Goal: Task Accomplishment & Management: Manage account settings

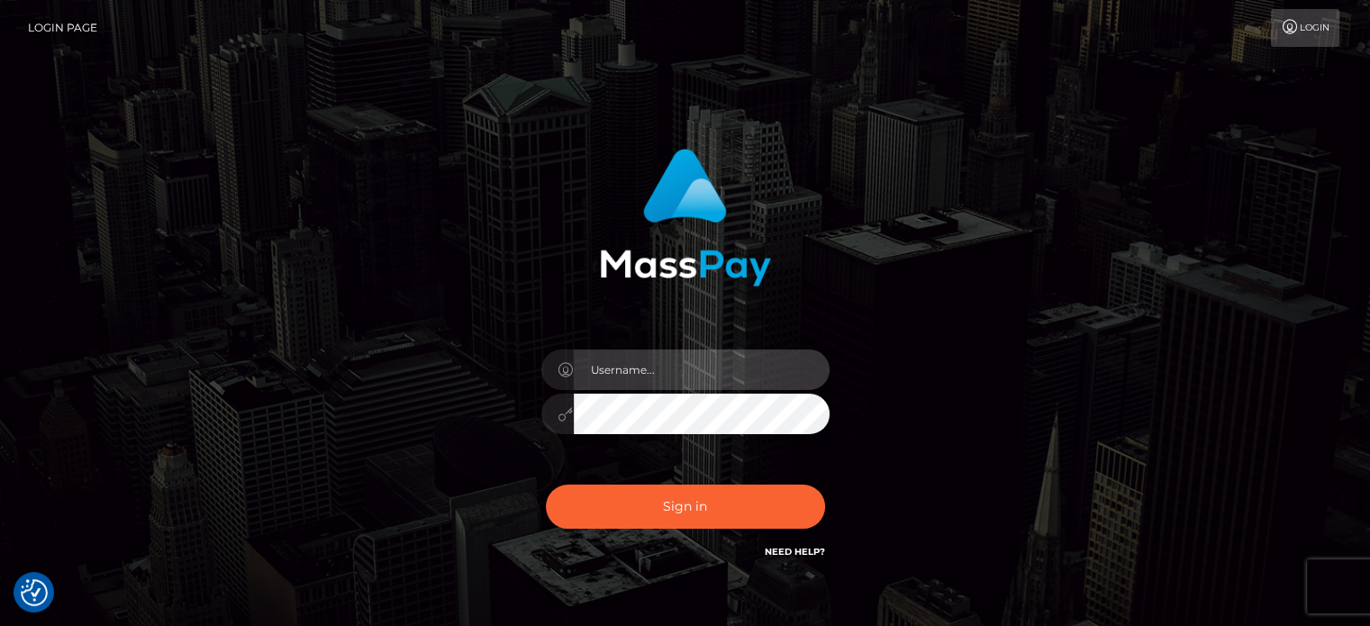
click at [628, 377] on input "text" at bounding box center [702, 369] width 256 height 41
paste input "gunjan.k"
type input "gunjan.k"
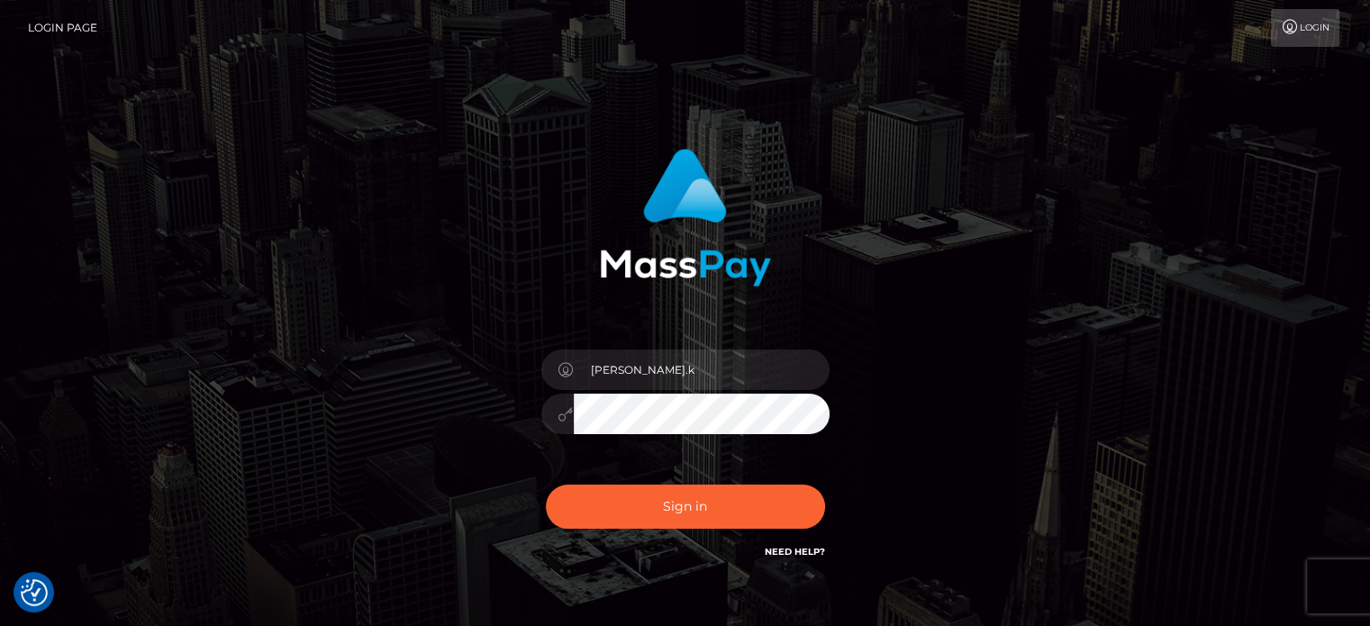
click at [433, 316] on div "gunjan.k Sign in" at bounding box center [685, 364] width 1027 height 458
click at [451, 478] on div "gunjan.k Sign in" at bounding box center [685, 355] width 473 height 440
click at [644, 502] on button "Sign in" at bounding box center [685, 507] width 279 height 44
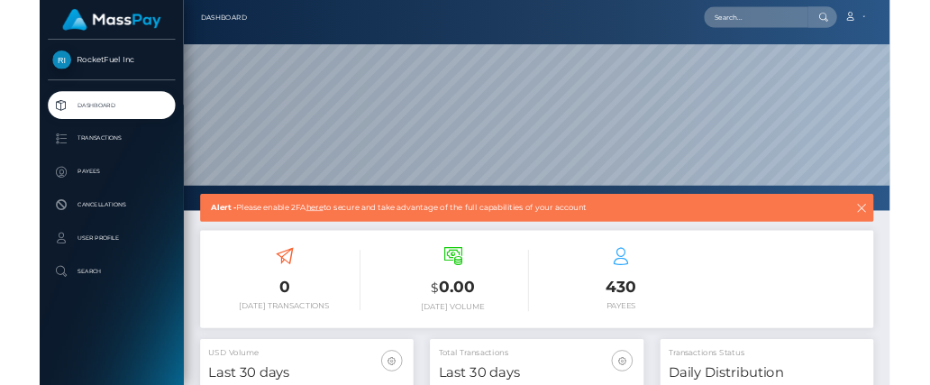
scroll to position [319, 346]
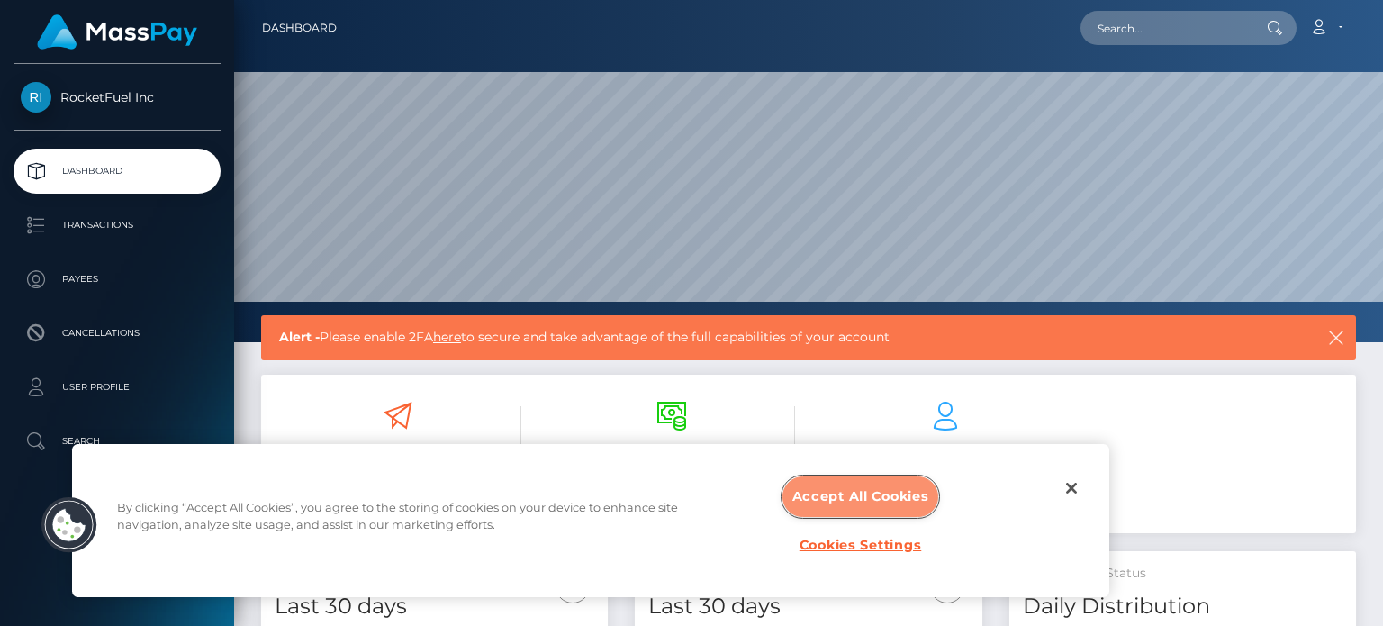
click at [844, 500] on button "Accept All Cookies" at bounding box center [861, 496] width 157 height 41
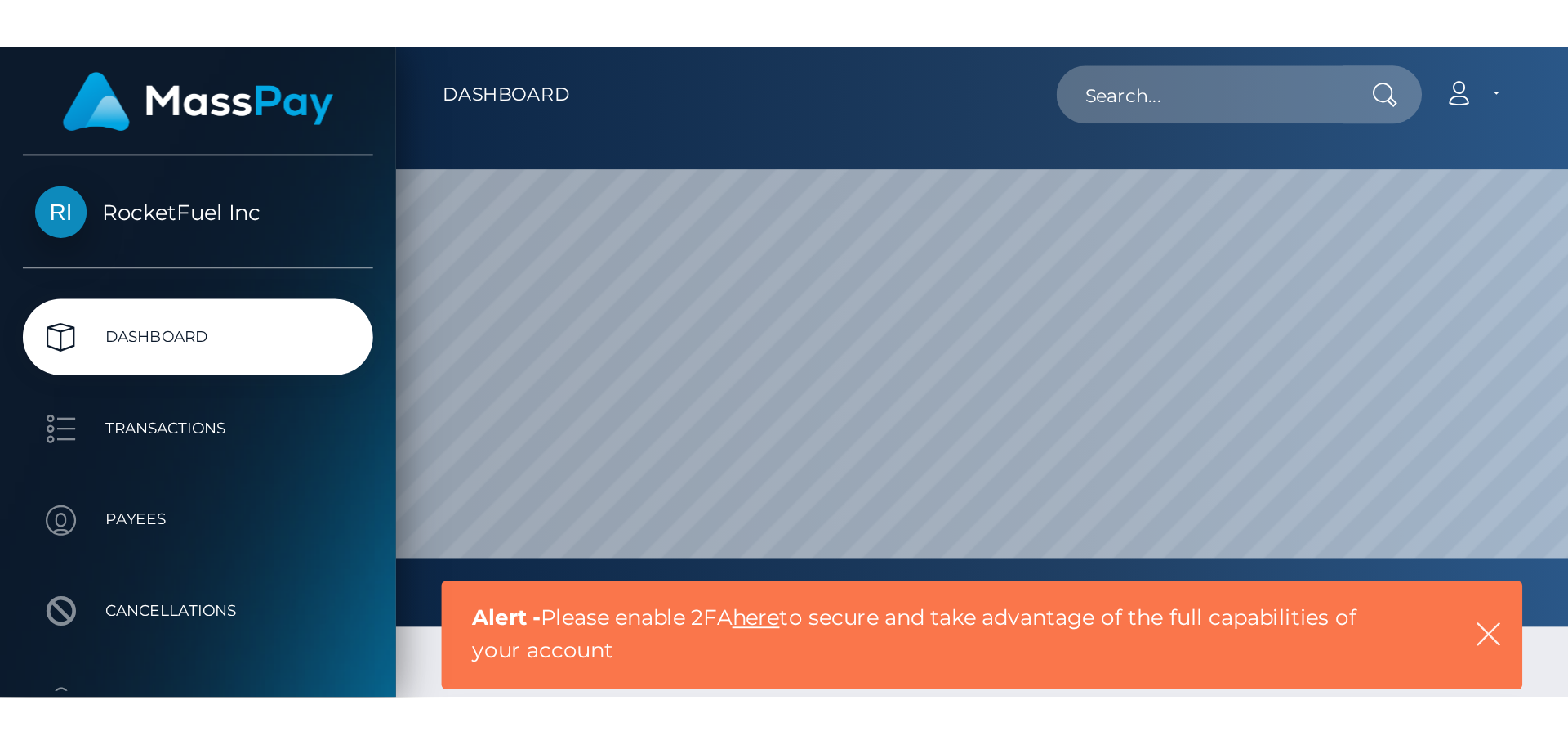
scroll to position [290, 420]
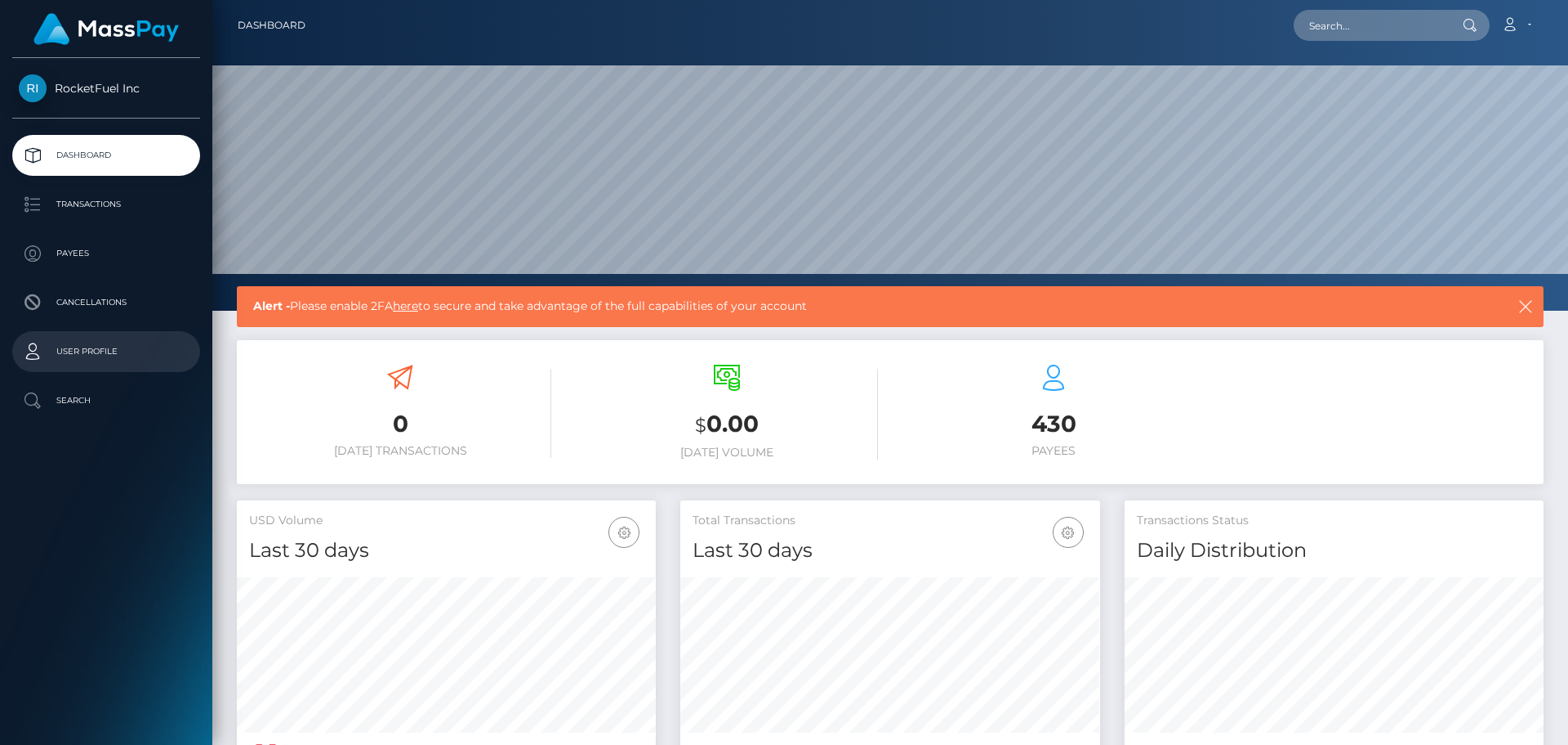
click at [88, 349] on p "User Profile" at bounding box center [106, 351] width 175 height 25
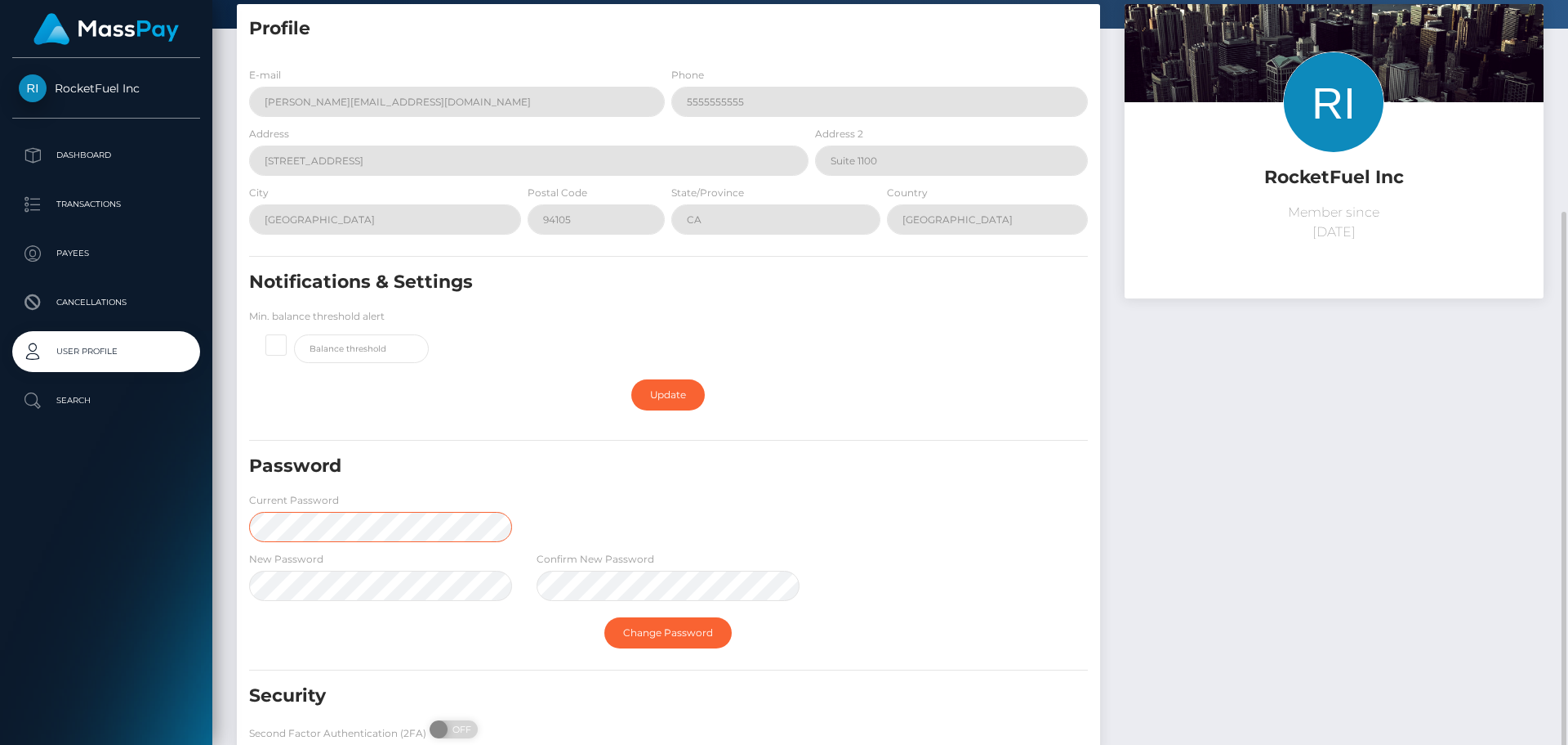
scroll to position [190, 0]
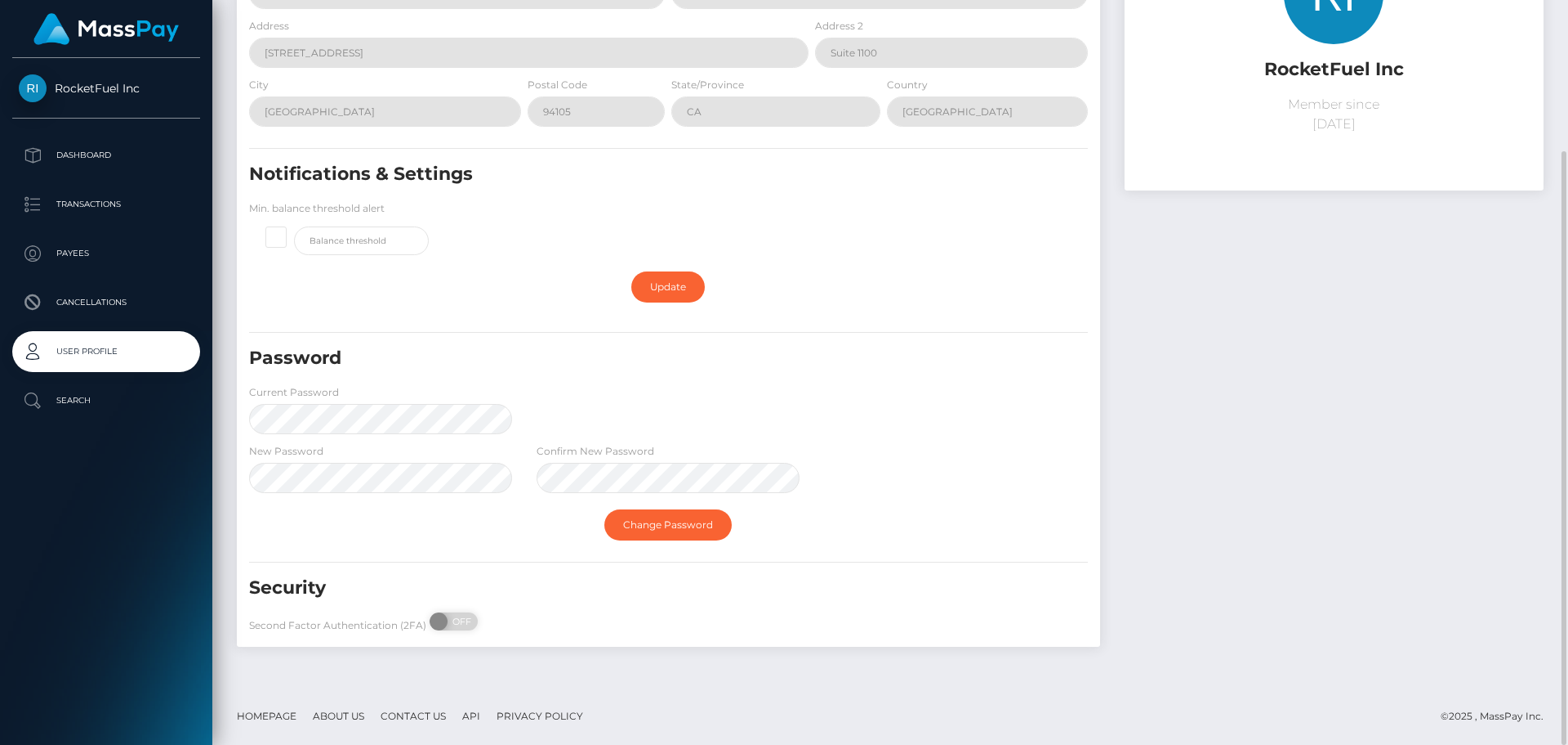
click at [708, 426] on div "Password Current Password" at bounding box center [668, 394] width 863 height 96
click at [664, 518] on link "Change Password" at bounding box center [668, 524] width 128 height 31
click at [643, 527] on link "Change Password" at bounding box center [668, 524] width 128 height 31
click at [294, 226] on span at bounding box center [294, 226] width 0 height 0
click at [278, 237] on input "checkbox" at bounding box center [283, 235] width 11 height 11
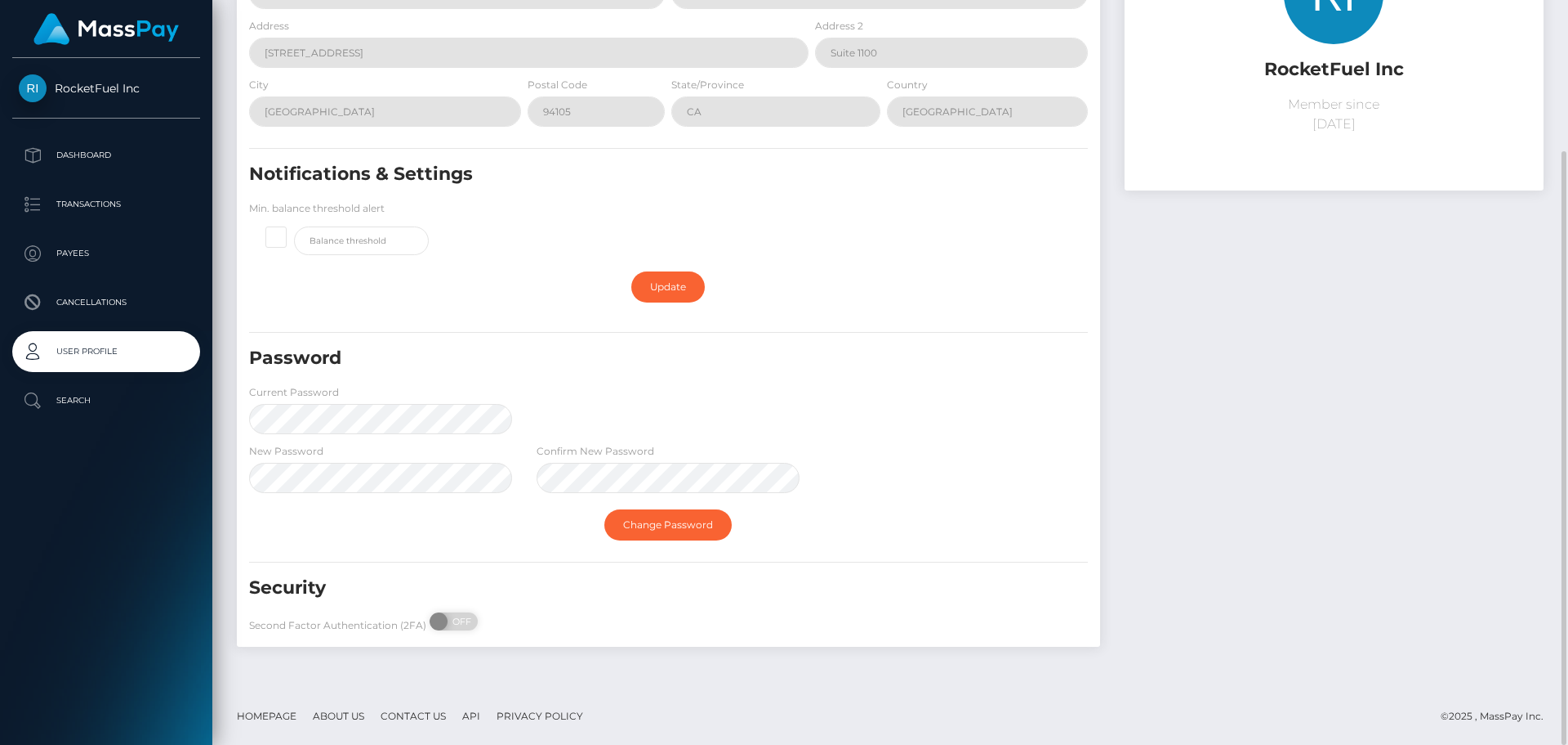
checkbox input "true"
click at [662, 288] on link "Update" at bounding box center [667, 287] width 73 height 31
click at [448, 621] on span at bounding box center [441, 622] width 22 height 18
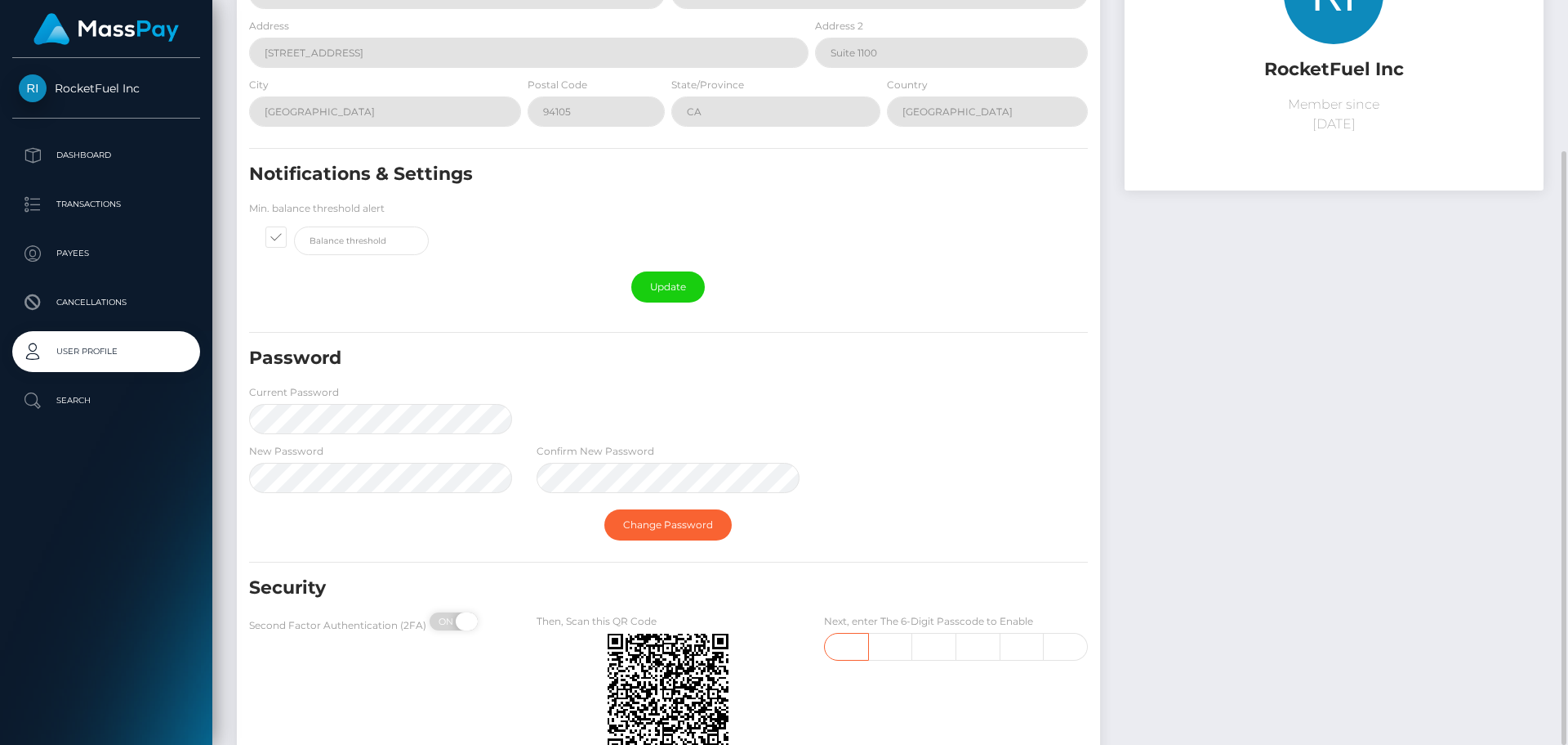
checkbox input "true"
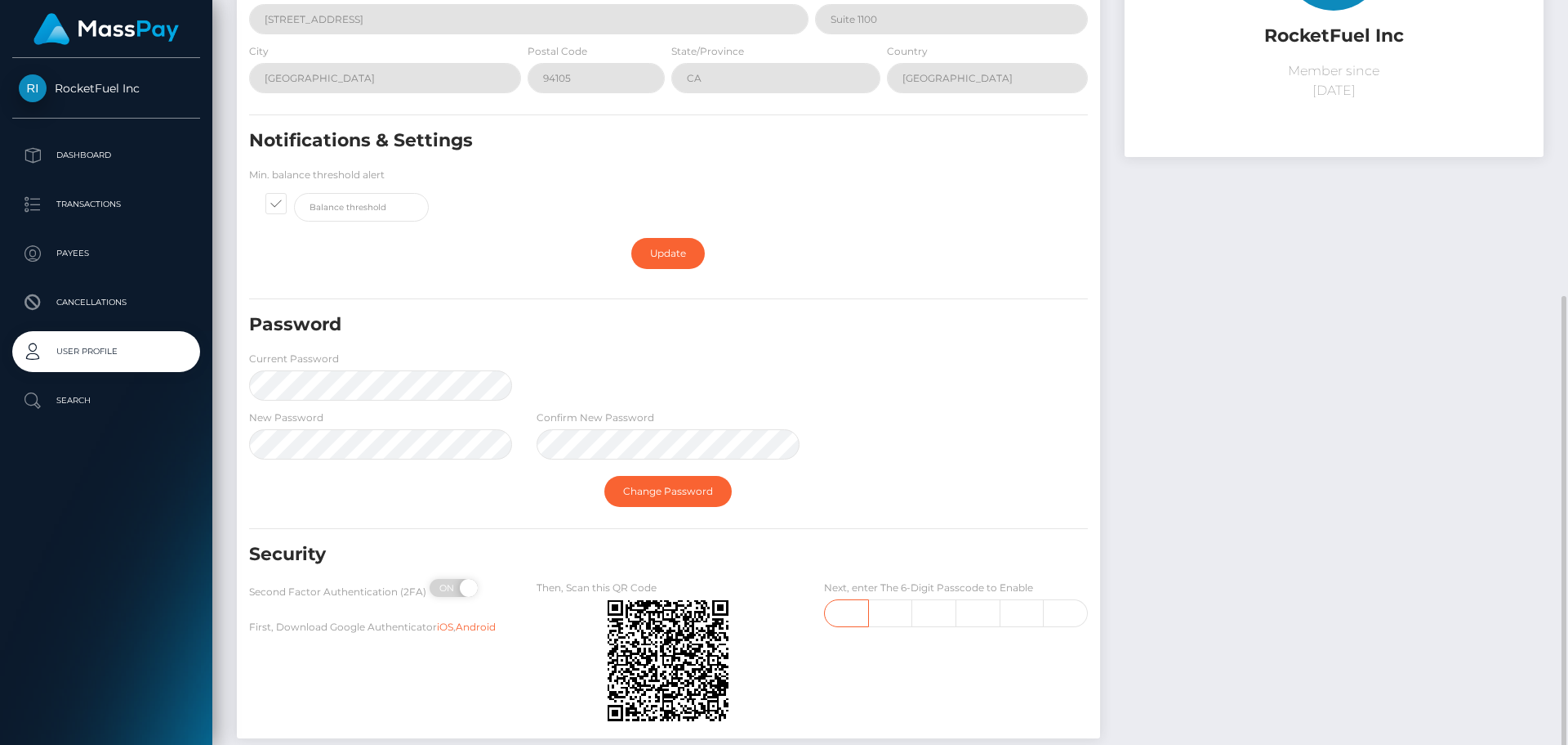
scroll to position [315, 0]
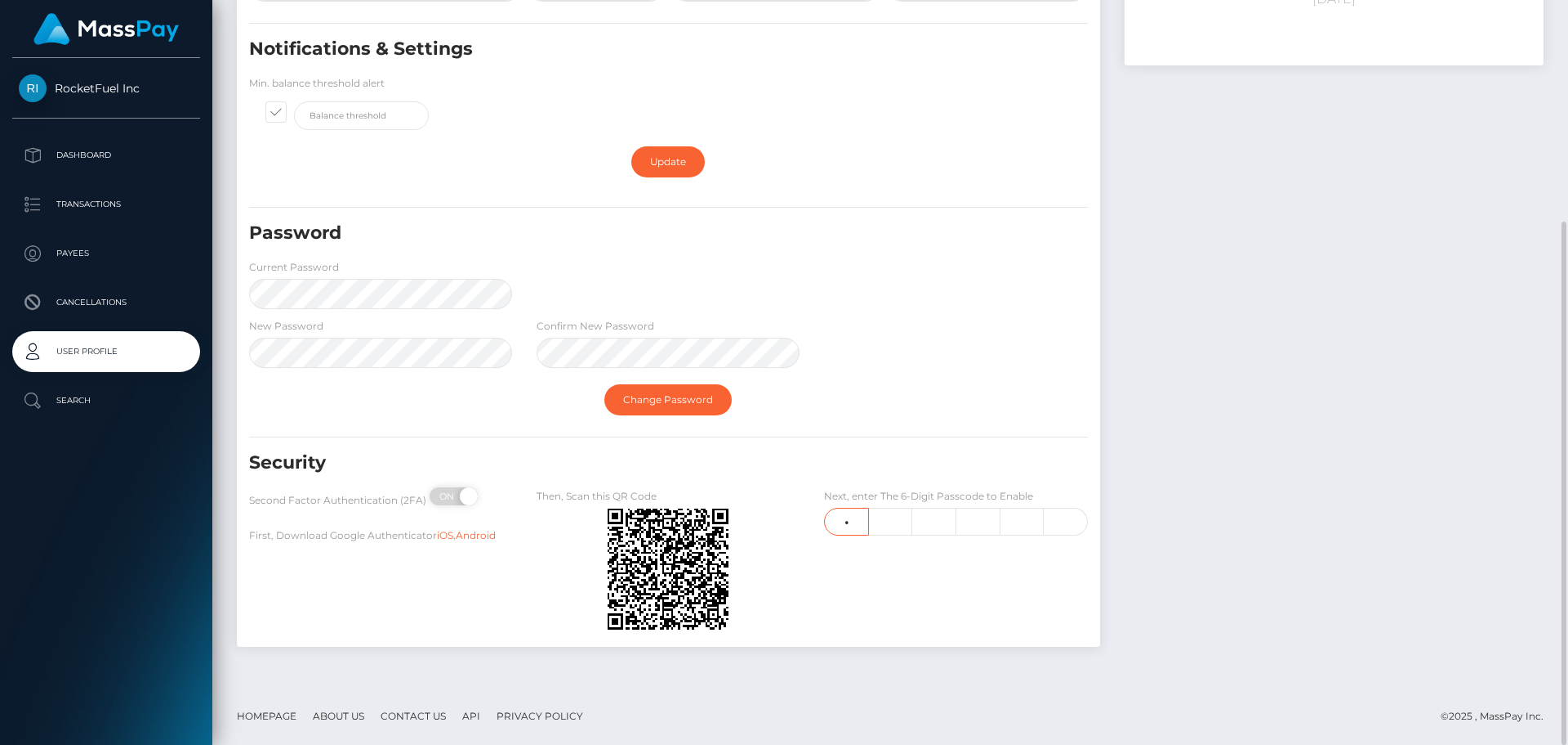
type input "8"
type input "5"
type input "6"
type input "1"
type input "5"
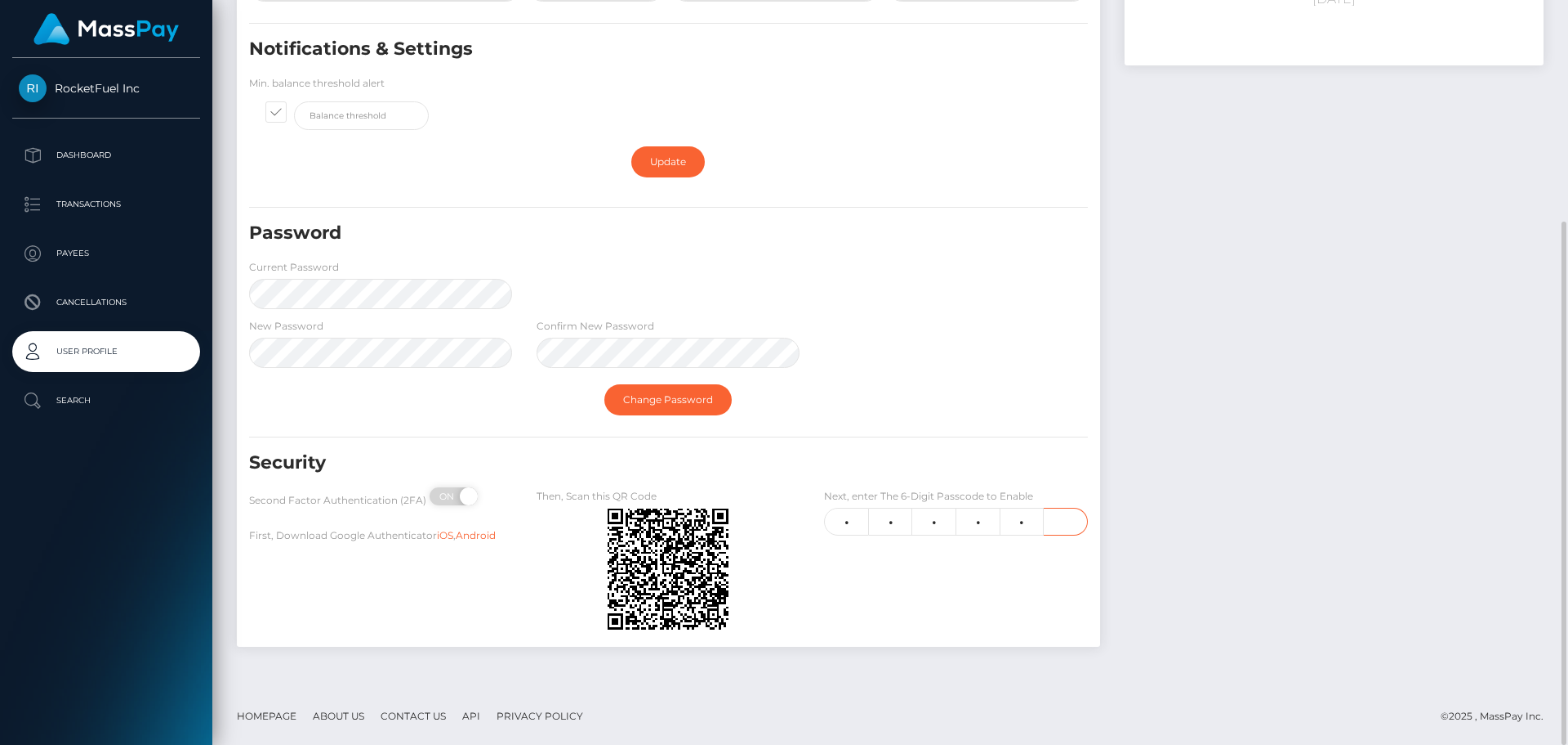
type input "4"
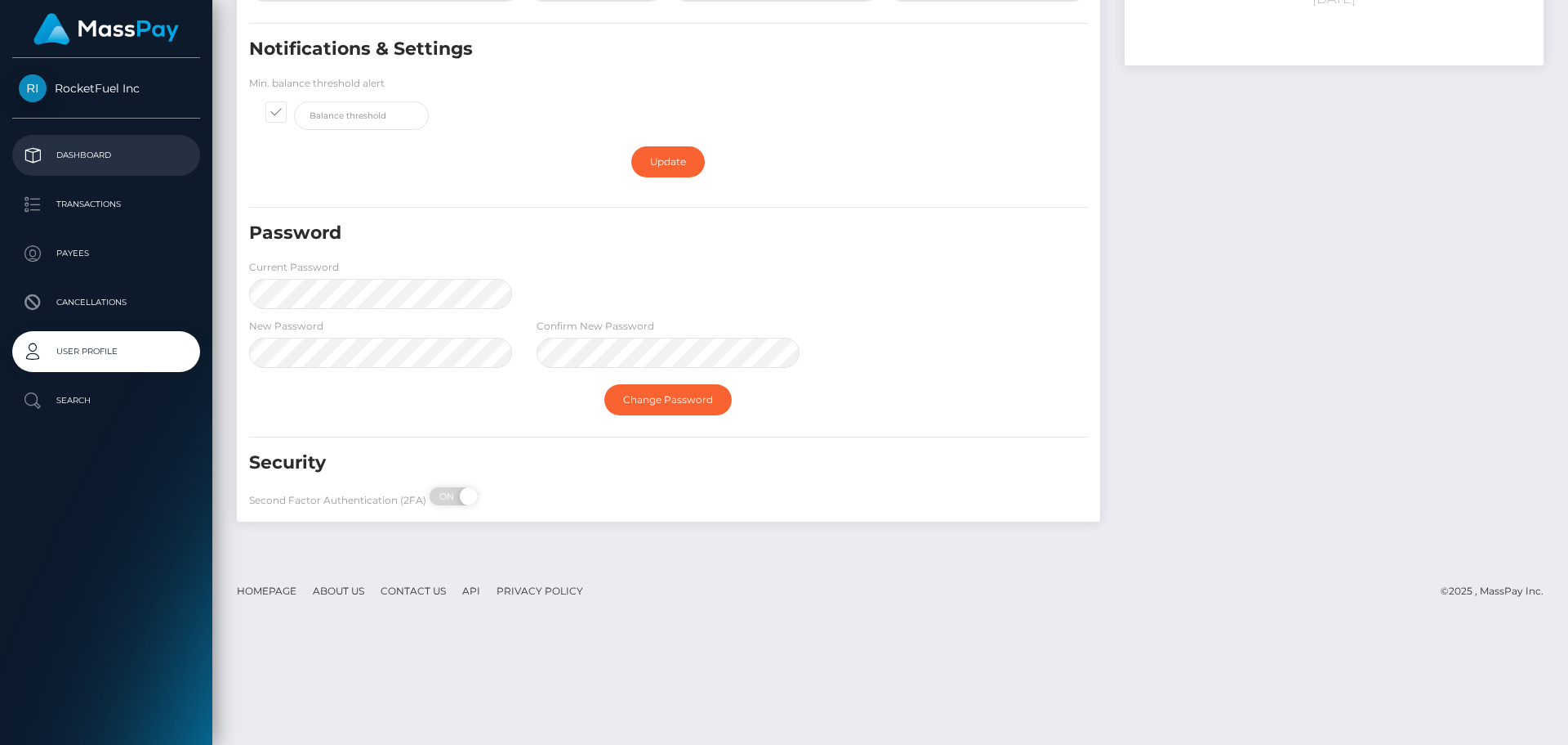
click at [92, 148] on p "Dashboard" at bounding box center [106, 155] width 175 height 25
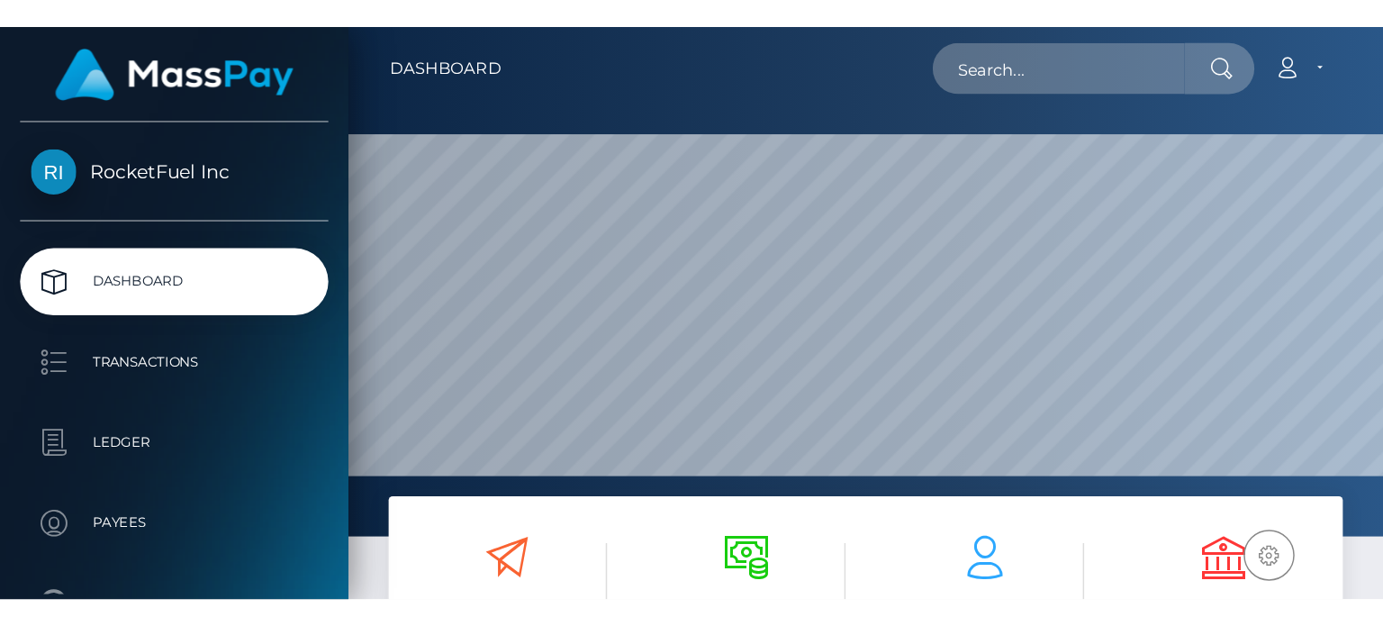
scroll to position [319, 346]
